Goal: Task Accomplishment & Management: Use online tool/utility

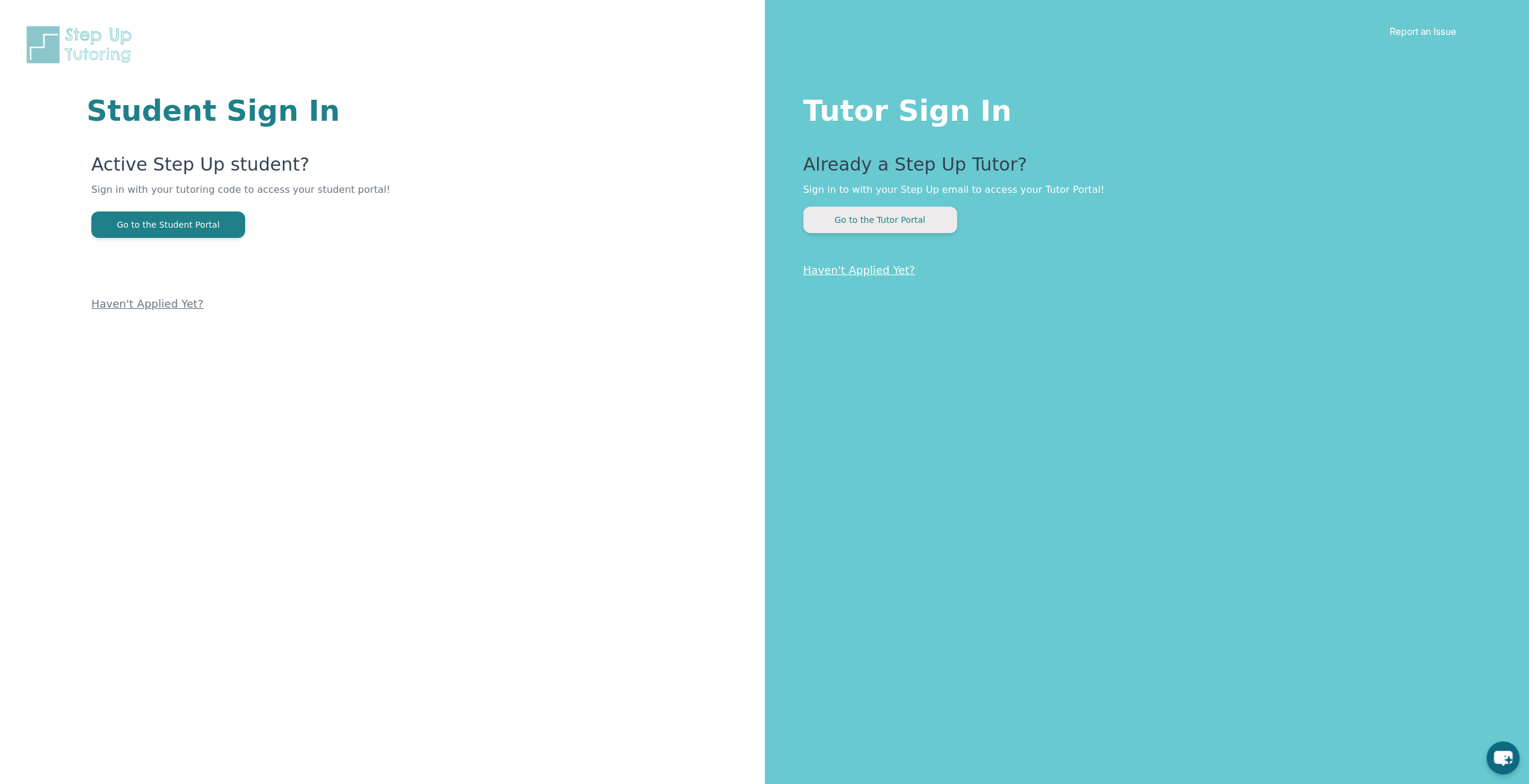
click at [903, 224] on button "Go to the Tutor Portal" at bounding box center [880, 220] width 154 height 27
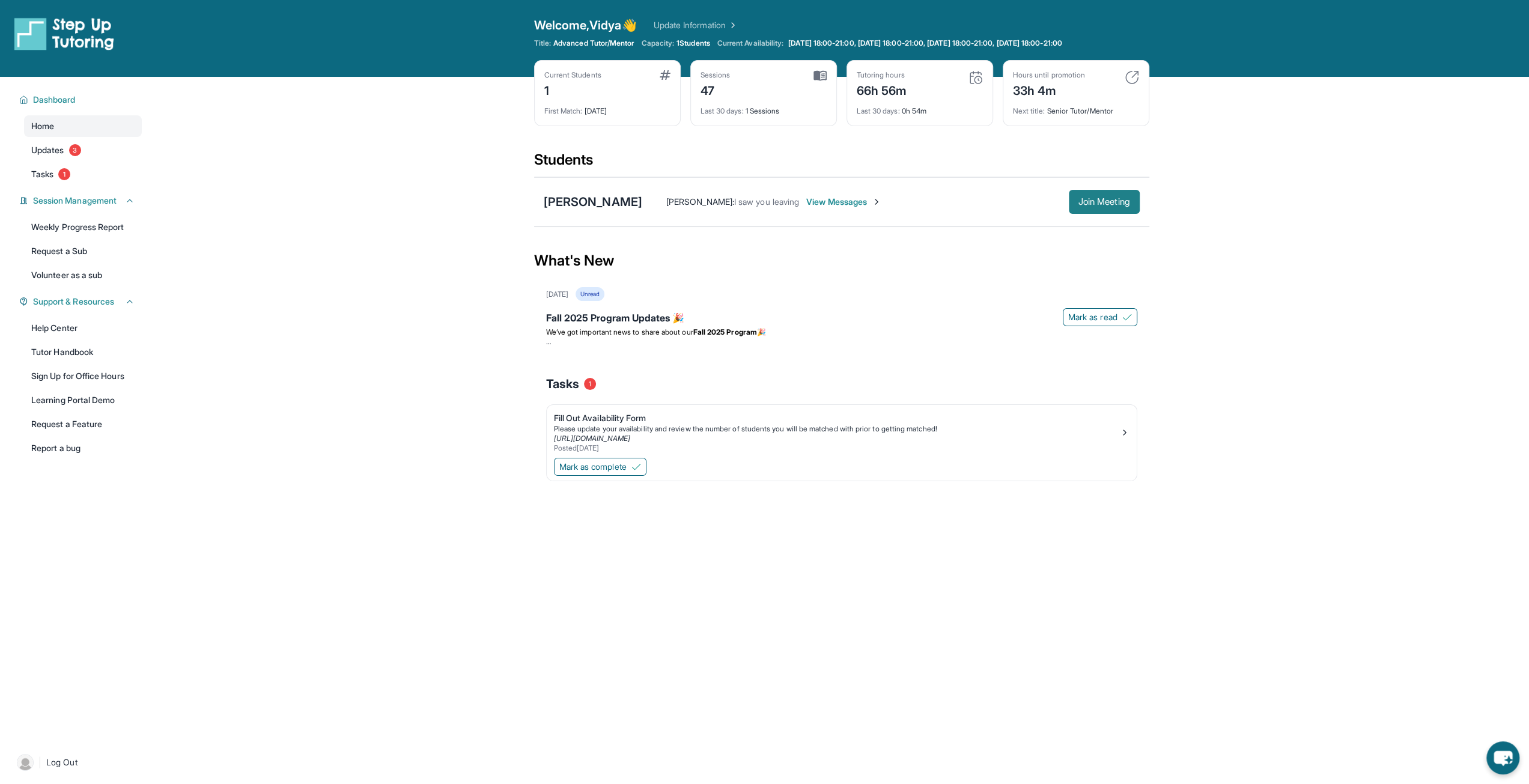
click at [1110, 200] on span "Join Meeting" at bounding box center [1104, 202] width 51 height 7
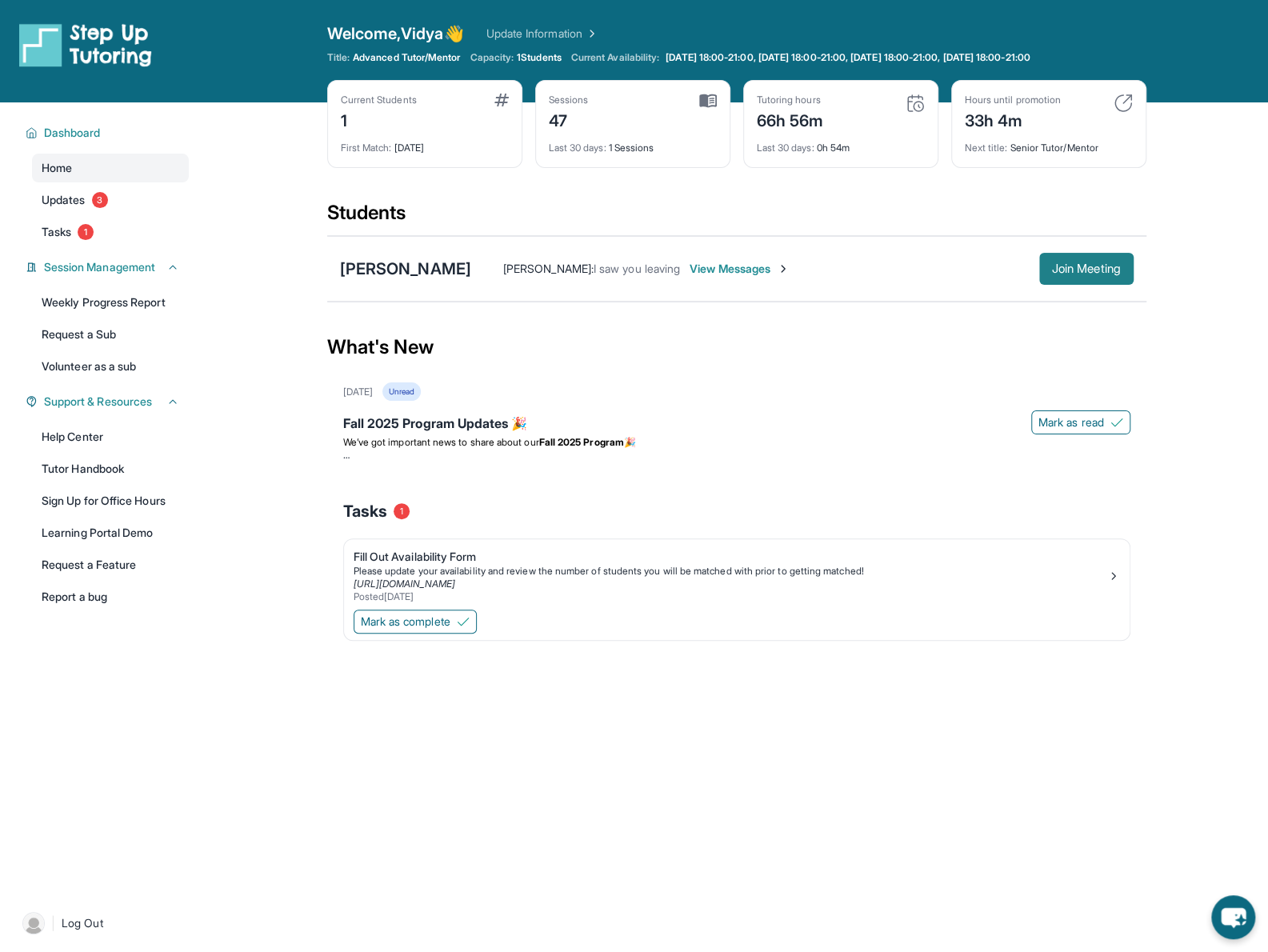
click at [1087, 280] on button "Join Meeting" at bounding box center [1086, 269] width 94 height 32
